Goal: Book appointment/travel/reservation

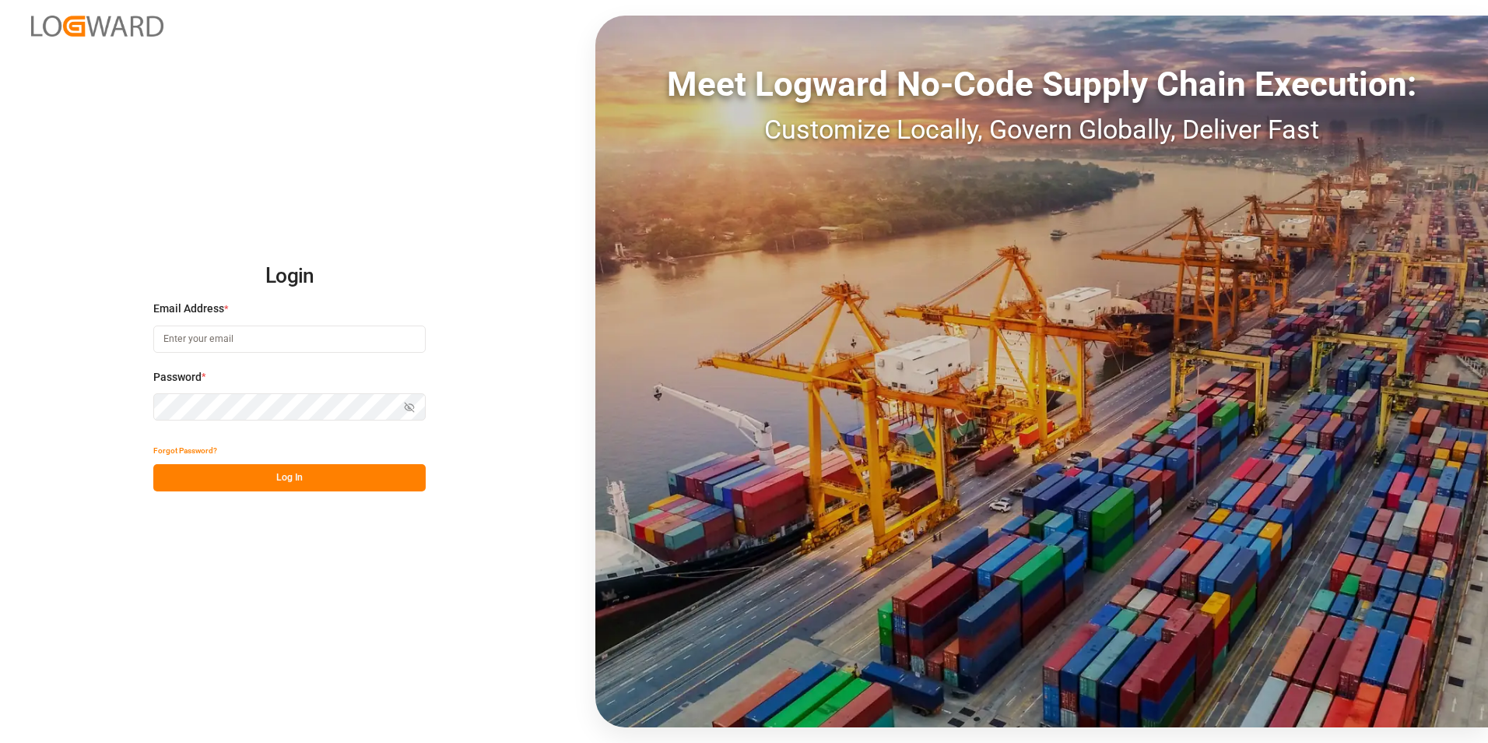
type input "[PERSON_NAME][EMAIL_ADDRESS][PERSON_NAME][DOMAIN_NAME]"
click at [263, 473] on button "Log In" at bounding box center [289, 477] width 272 height 27
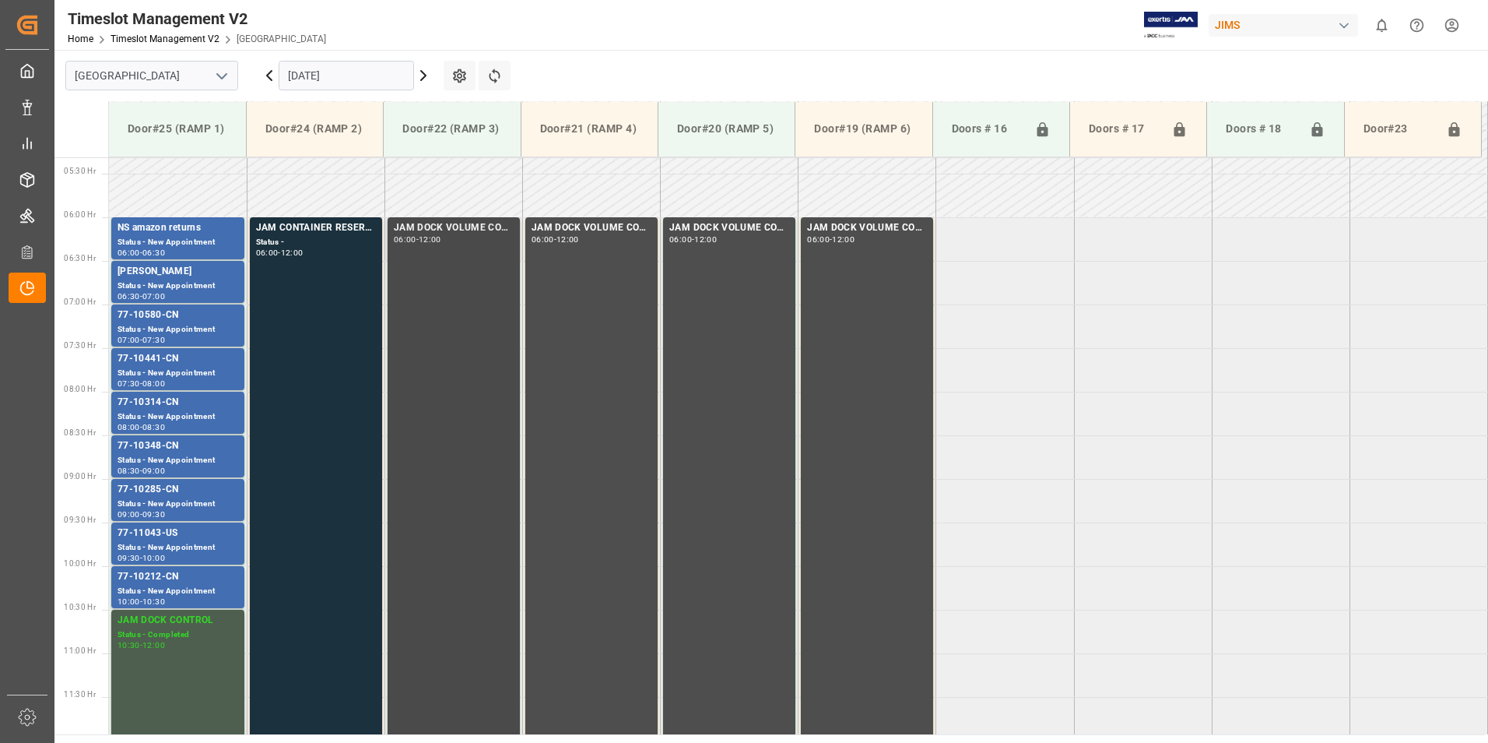
scroll to position [436, 0]
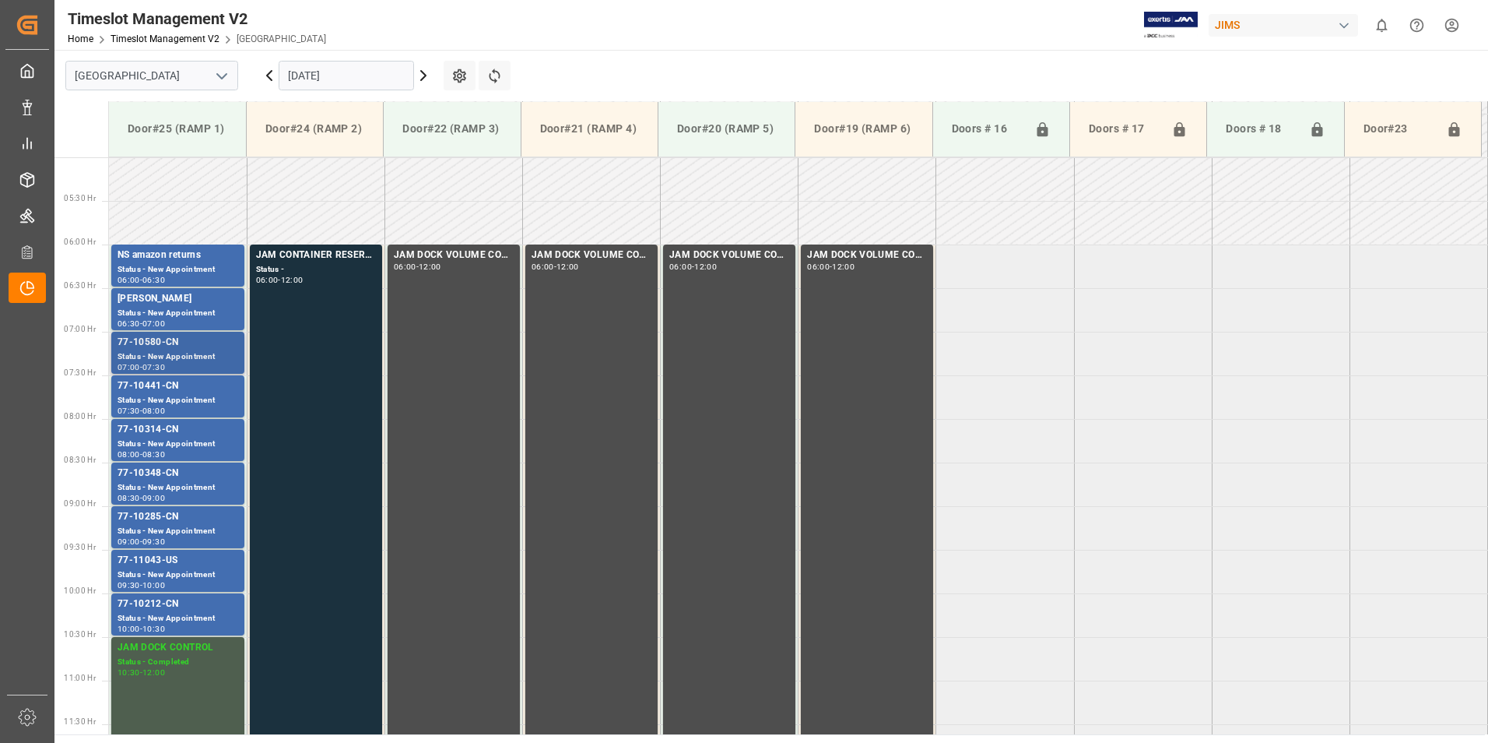
click at [156, 352] on div "Status - New Appointment" at bounding box center [178, 356] width 121 height 13
click at [149, 402] on div "Status - New Appointment" at bounding box center [178, 400] width 121 height 13
click at [149, 439] on div "Status - New Appointment" at bounding box center [178, 443] width 121 height 13
click at [157, 485] on div "Status - New Appointment" at bounding box center [178, 487] width 121 height 13
click at [161, 523] on div "77-10285-CN" at bounding box center [178, 517] width 121 height 16
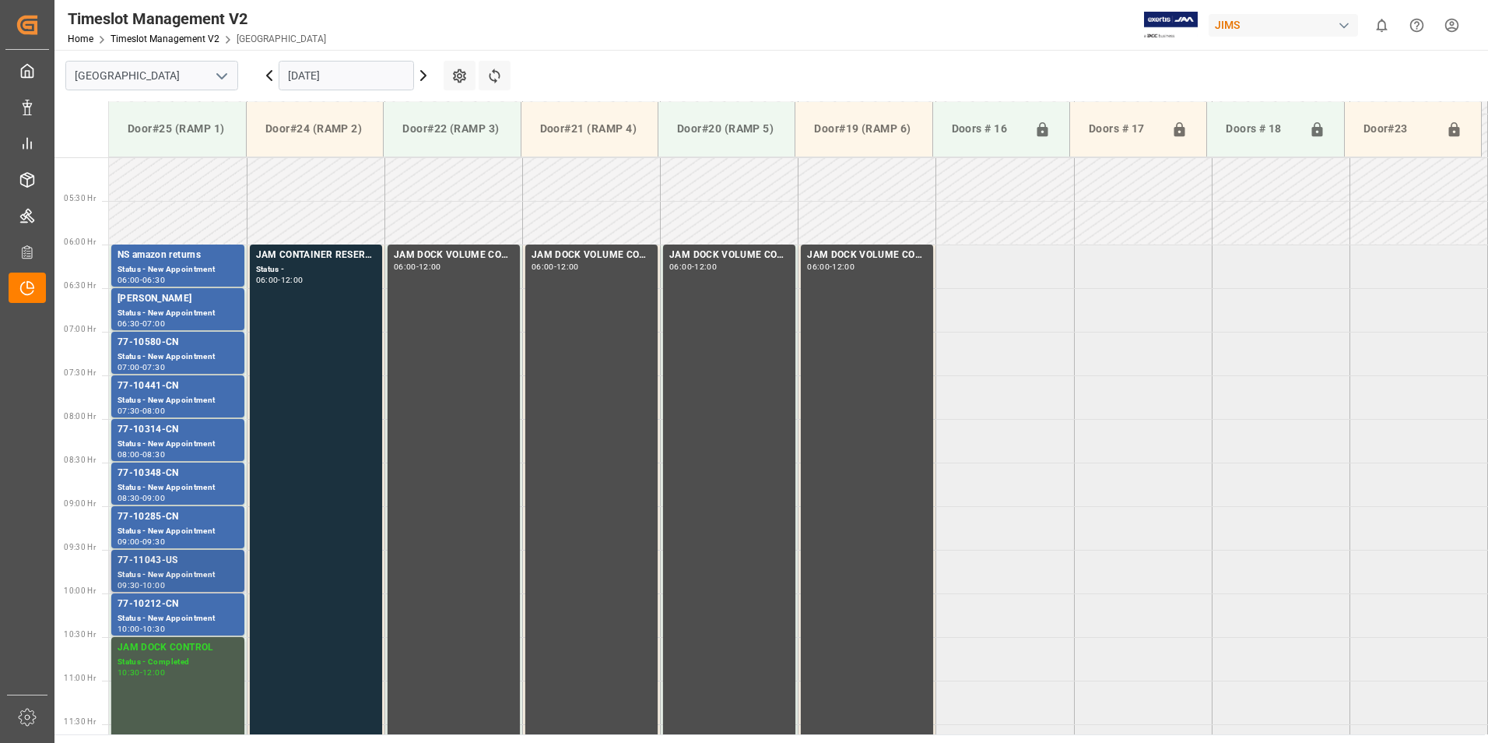
click at [161, 568] on div "Status - New Appointment" at bounding box center [178, 574] width 121 height 13
click at [161, 612] on div "Status - New Appointment" at bounding box center [178, 618] width 121 height 13
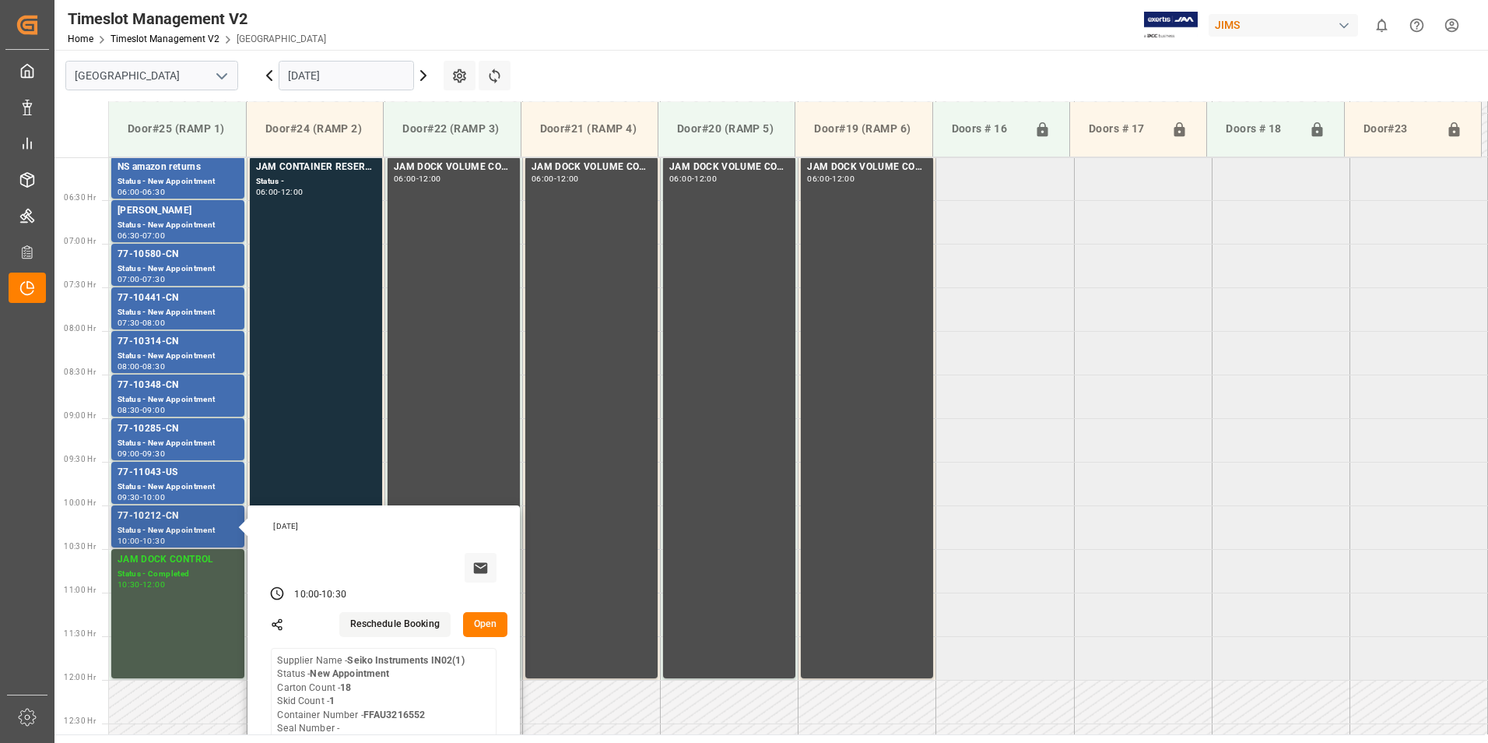
scroll to position [592, 0]
